Goal: Information Seeking & Learning: Learn about a topic

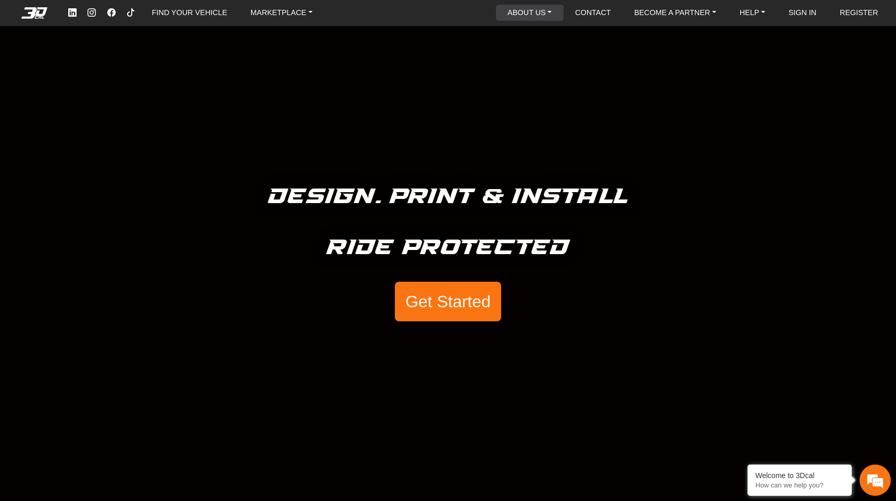
click at [526, 13] on link "ABOUT US" at bounding box center [529, 13] width 53 height 16
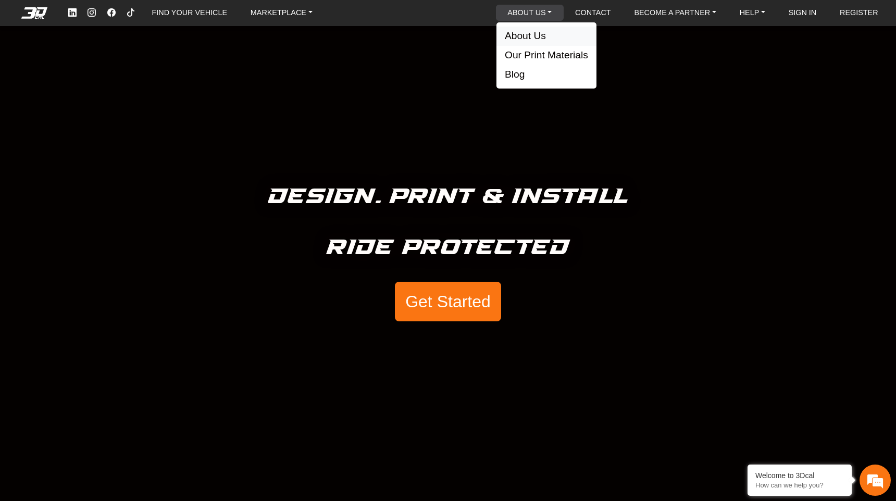
click at [529, 36] on button "About Us" at bounding box center [546, 36] width 100 height 19
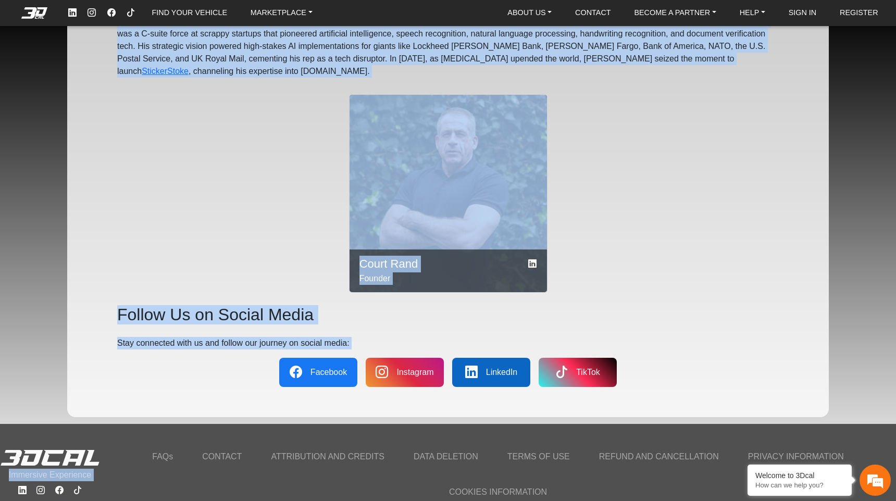
scroll to position [1188, 0]
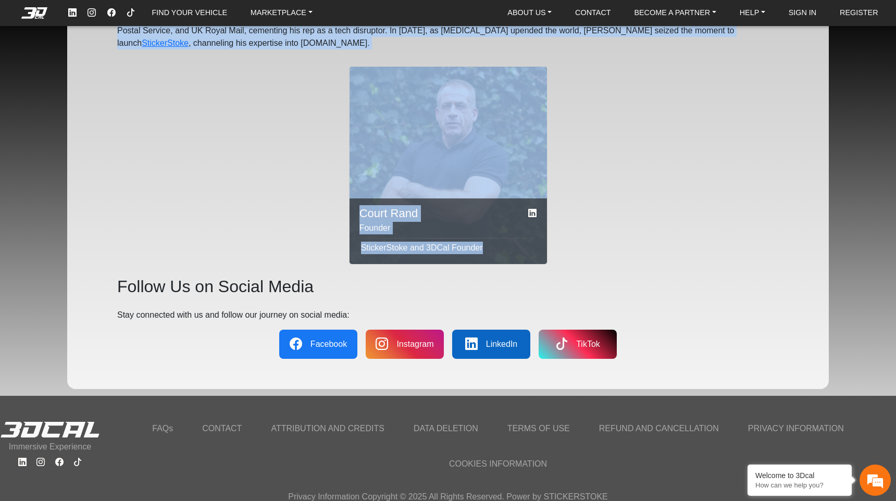
drag, startPoint x: 115, startPoint y: 60, endPoint x: 398, endPoint y: 254, distance: 343.7
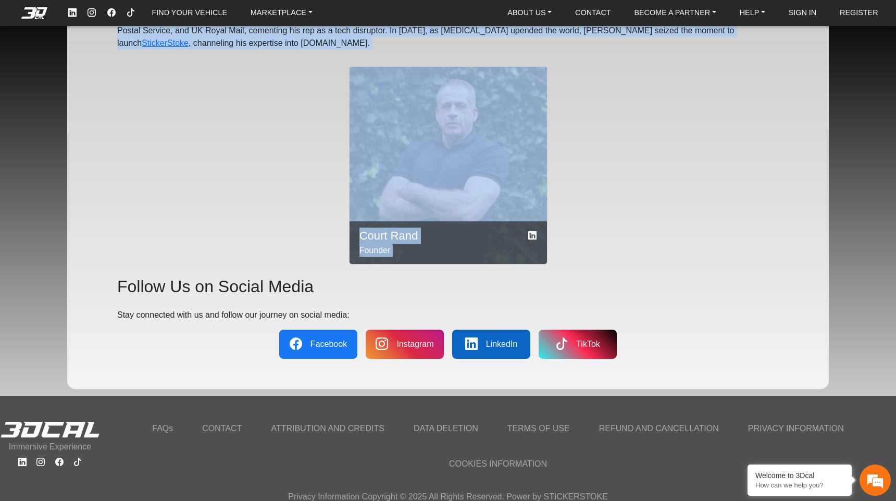
copy div "Lorem ip - 0DOLO 6SITA co adi elits doeiusmod temporincid ut LABOREETDOLO’m ali…"
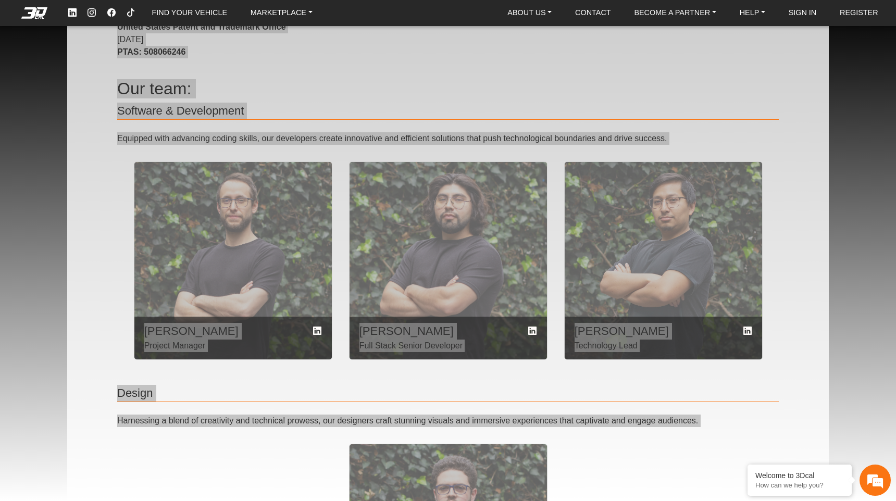
scroll to position [0, 0]
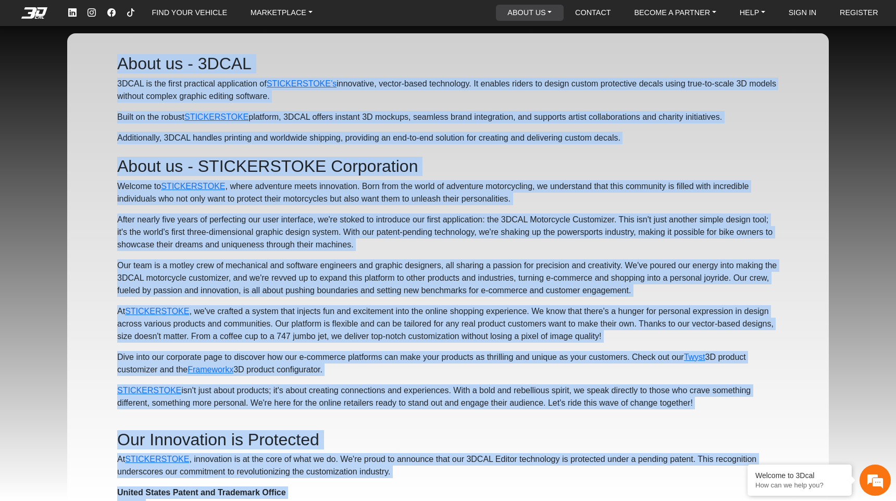
click at [539, 20] on link "ABOUT US" at bounding box center [529, 13] width 53 height 16
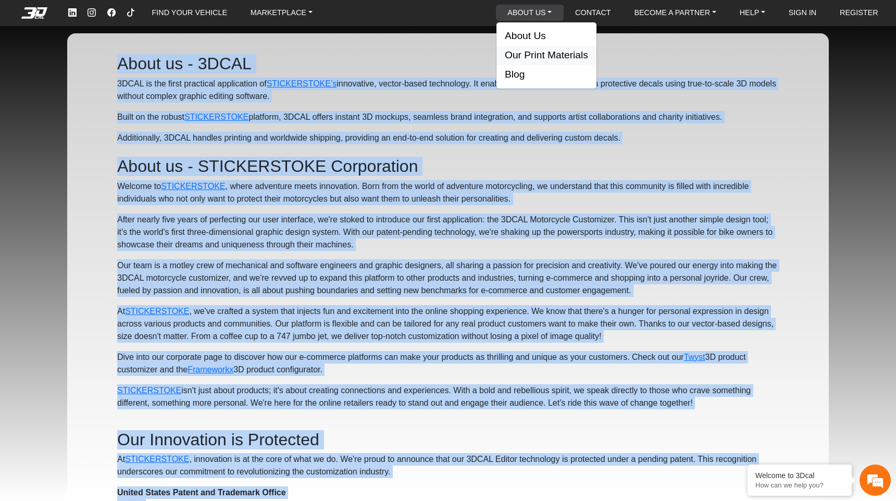
click at [528, 55] on button "Our Print Materials" at bounding box center [546, 55] width 100 height 19
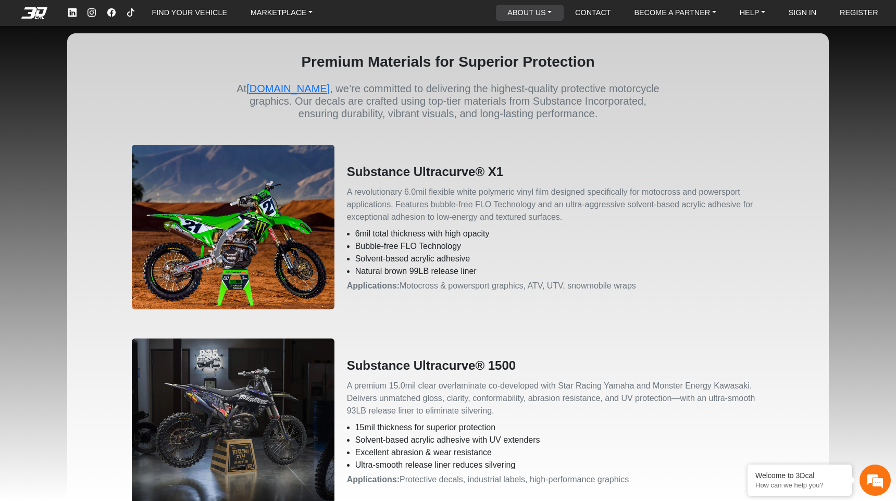
click at [545, 14] on link "ABOUT US" at bounding box center [529, 13] width 53 height 16
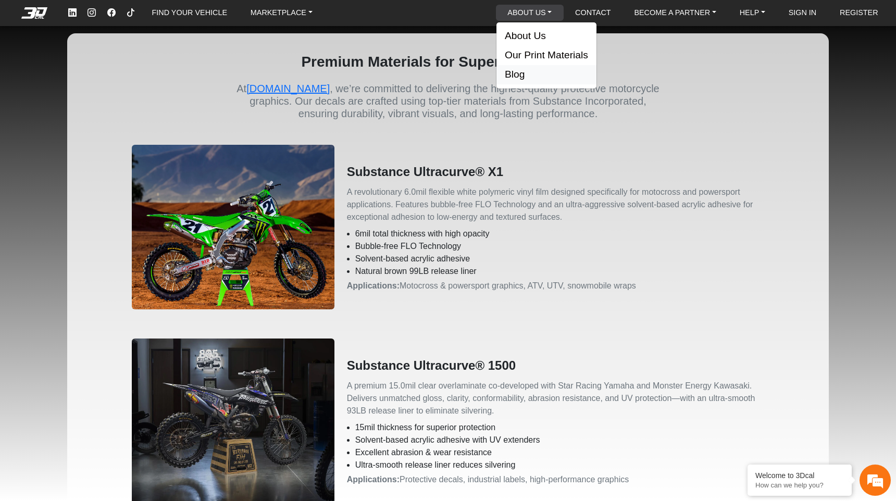
click at [542, 76] on button "Blog" at bounding box center [546, 74] width 100 height 19
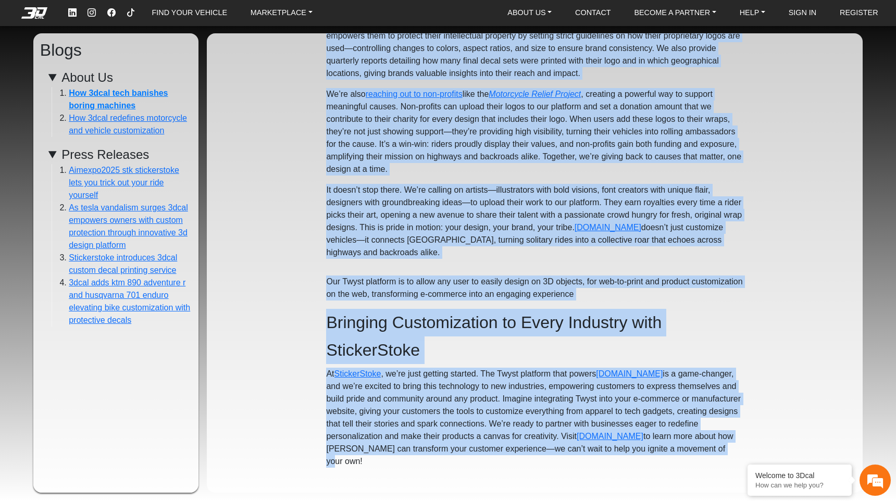
scroll to position [3124, 0]
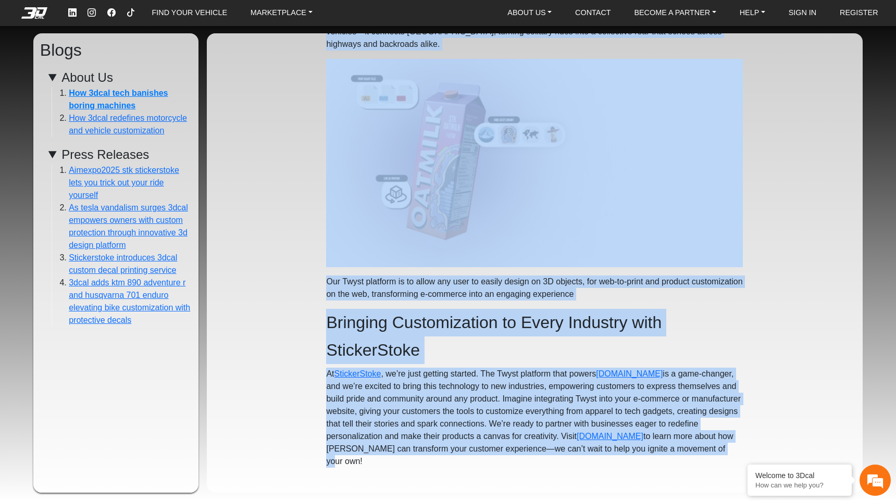
drag, startPoint x: 285, startPoint y: 56, endPoint x: 667, endPoint y: 498, distance: 584.2
click at [667, 498] on div "Blogs About Us How 3dcal tech banishes boring machines How 3dcal redefines moto…" at bounding box center [448, 250] width 896 height 501
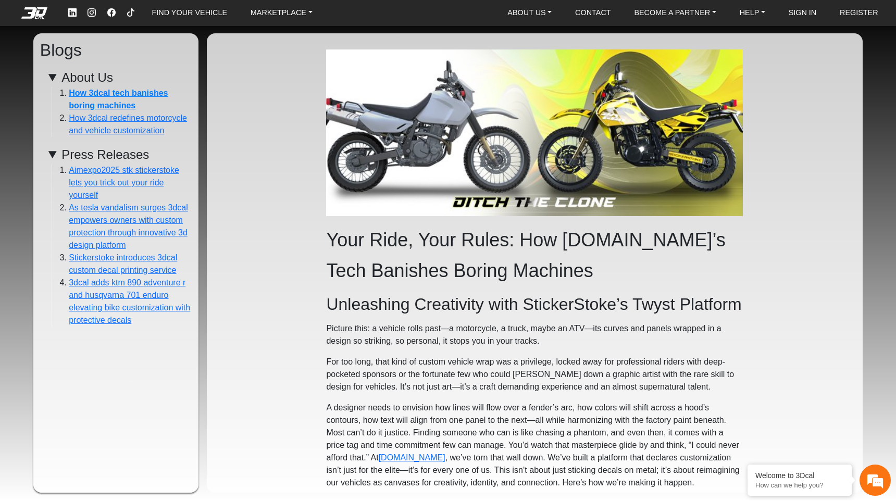
scroll to position [0, 0]
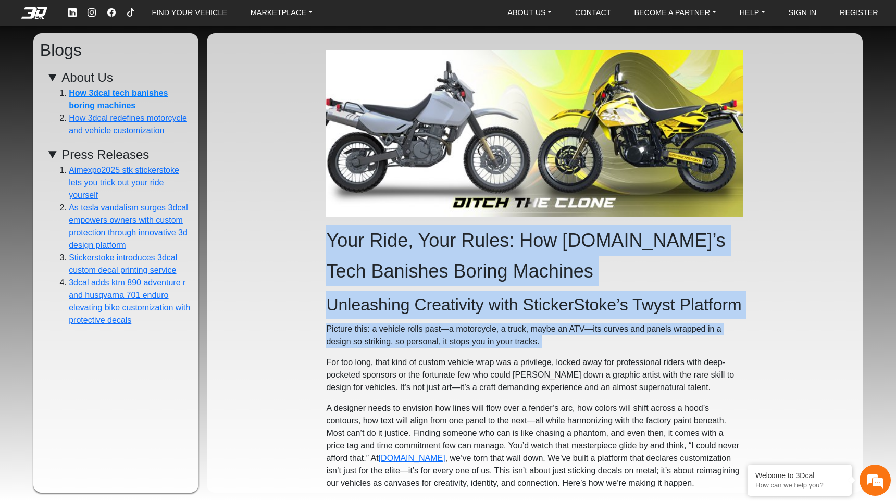
drag, startPoint x: 324, startPoint y: 238, endPoint x: 739, endPoint y: 353, distance: 430.3
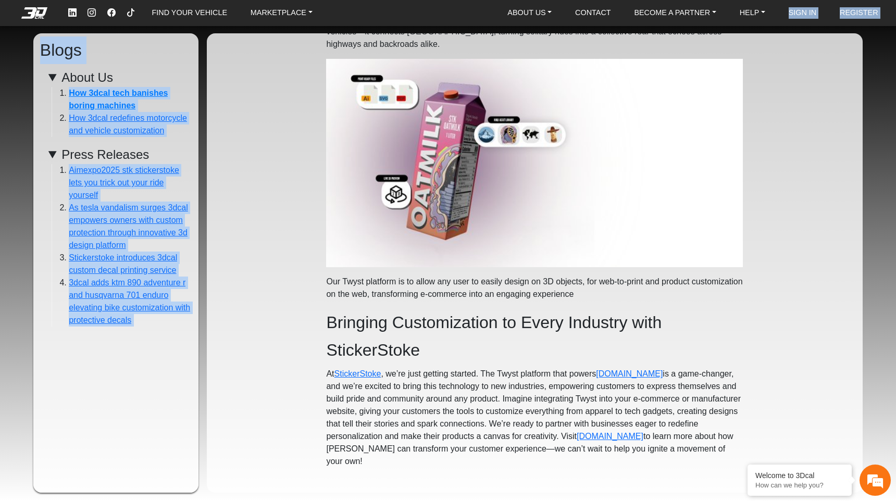
scroll to position [3124, 0]
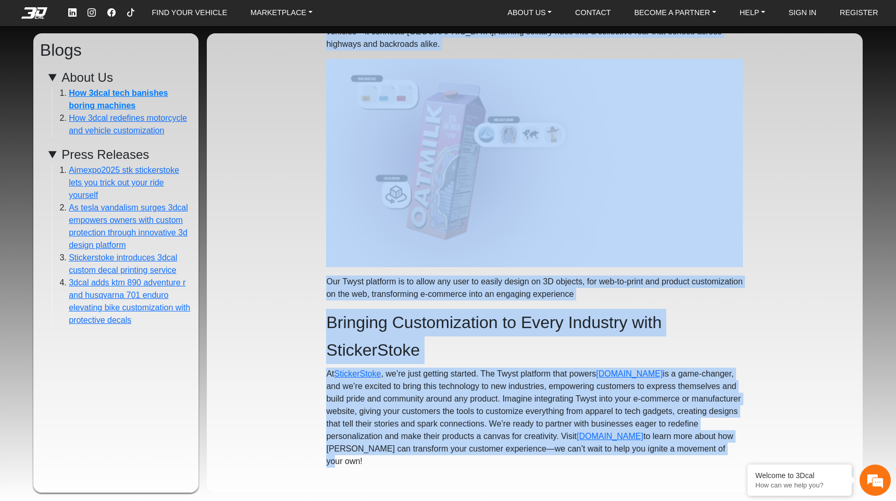
drag, startPoint x: 302, startPoint y: 163, endPoint x: 718, endPoint y: 461, distance: 512.4
